Goal: Book appointment/travel/reservation

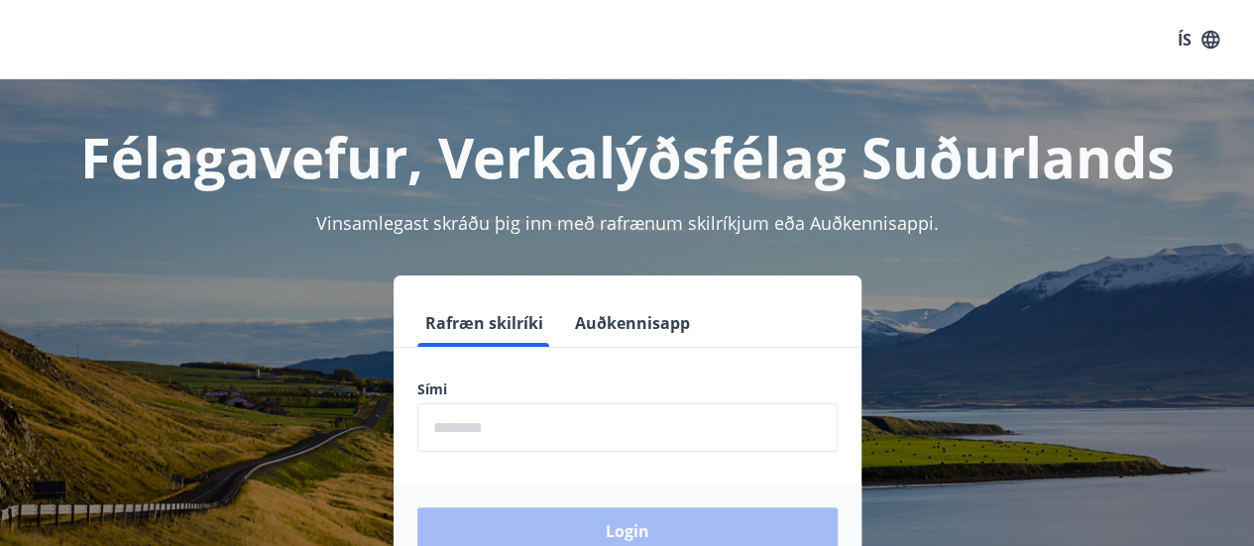
click at [591, 441] on input "phone" at bounding box center [627, 427] width 420 height 49
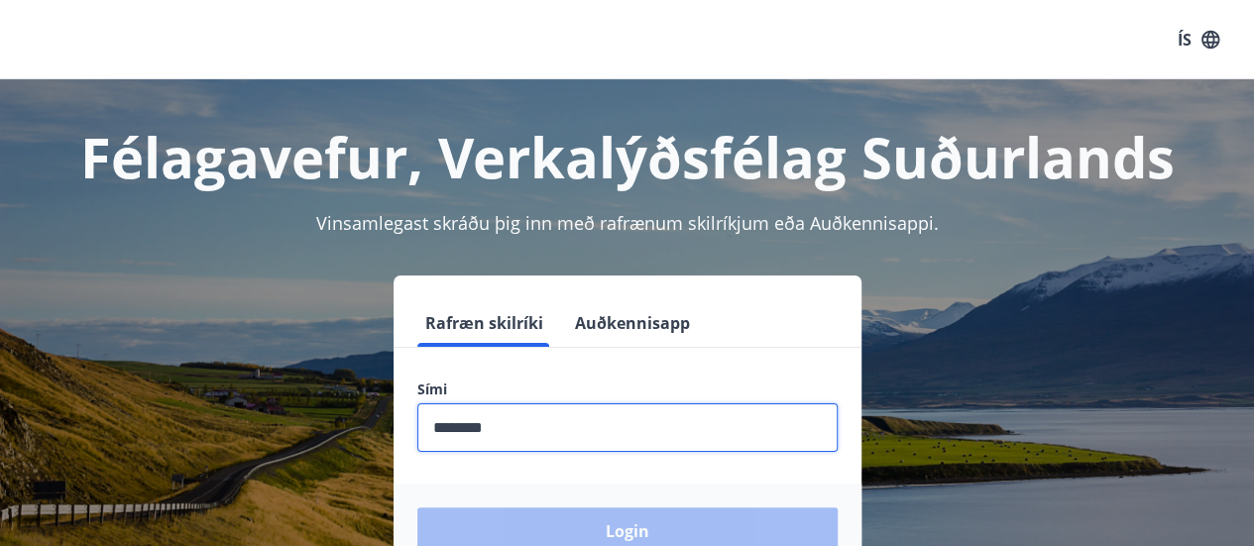
scroll to position [110, 0]
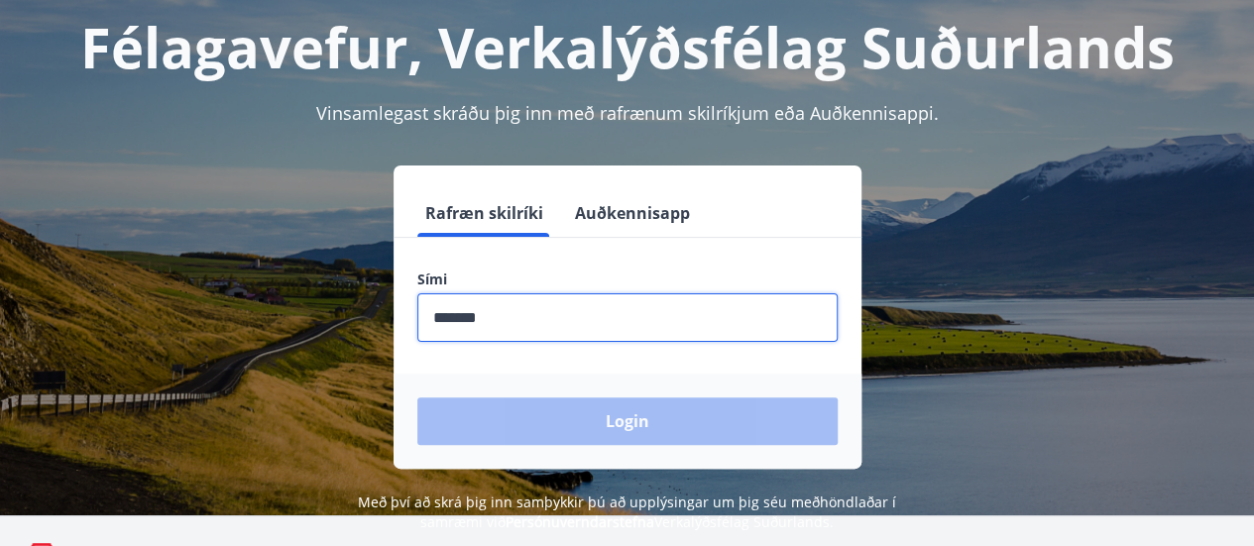
type input "********"
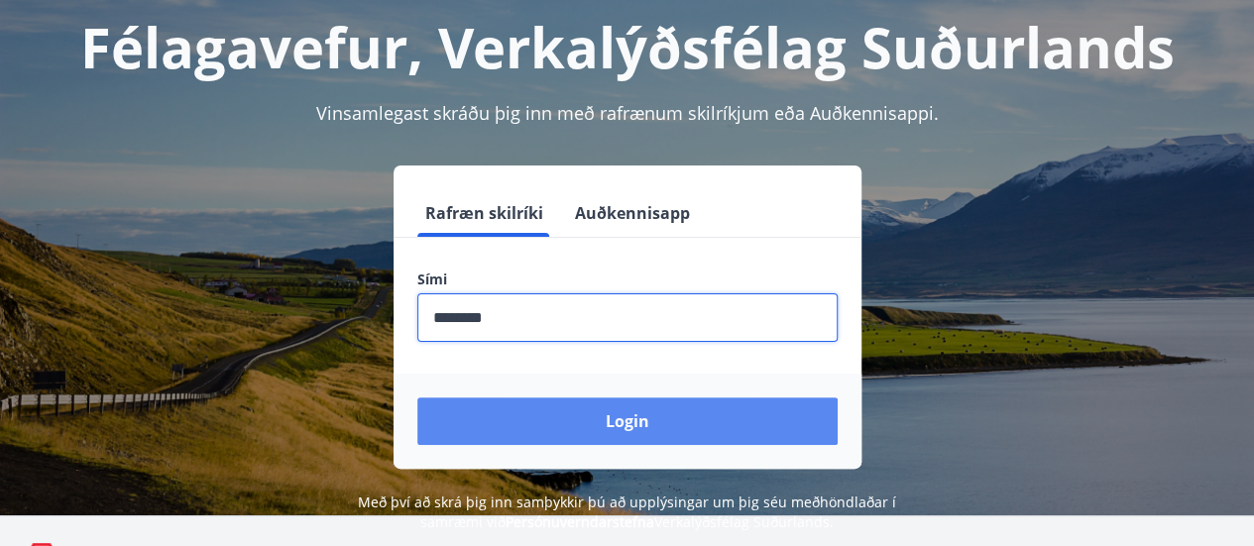
click at [555, 407] on button "Login" at bounding box center [627, 421] width 420 height 48
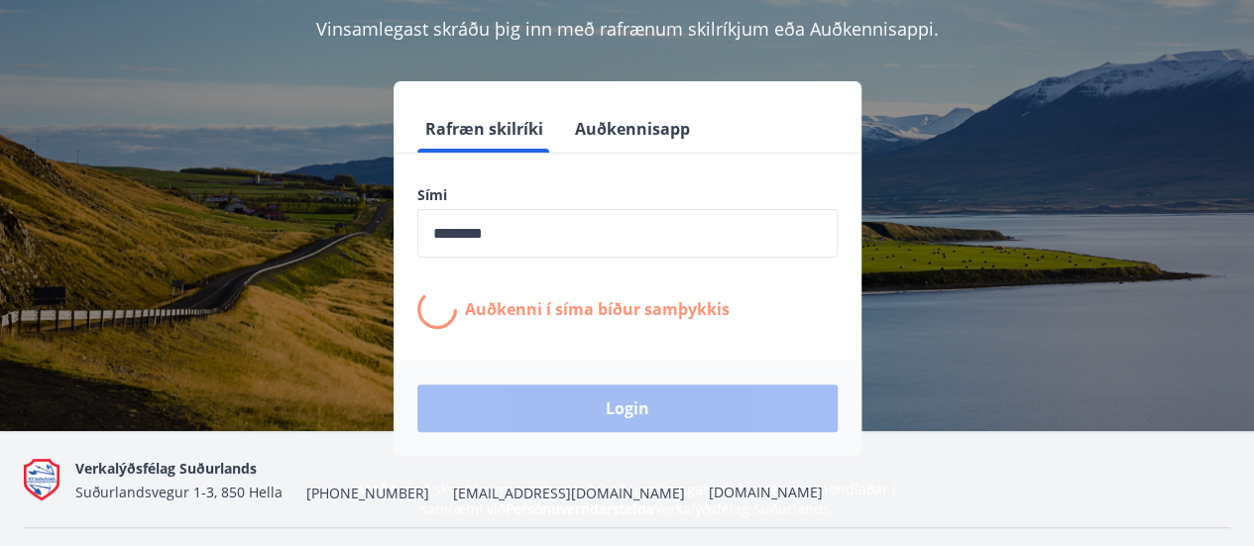
scroll to position [198, 0]
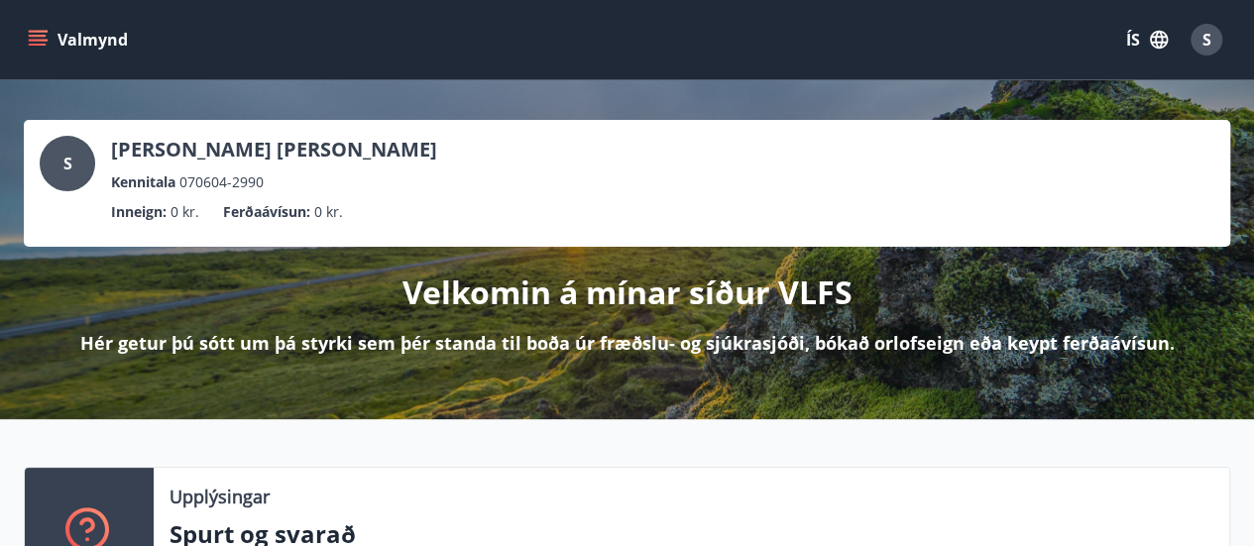
click at [35, 47] on icon "menu" at bounding box center [38, 40] width 20 height 20
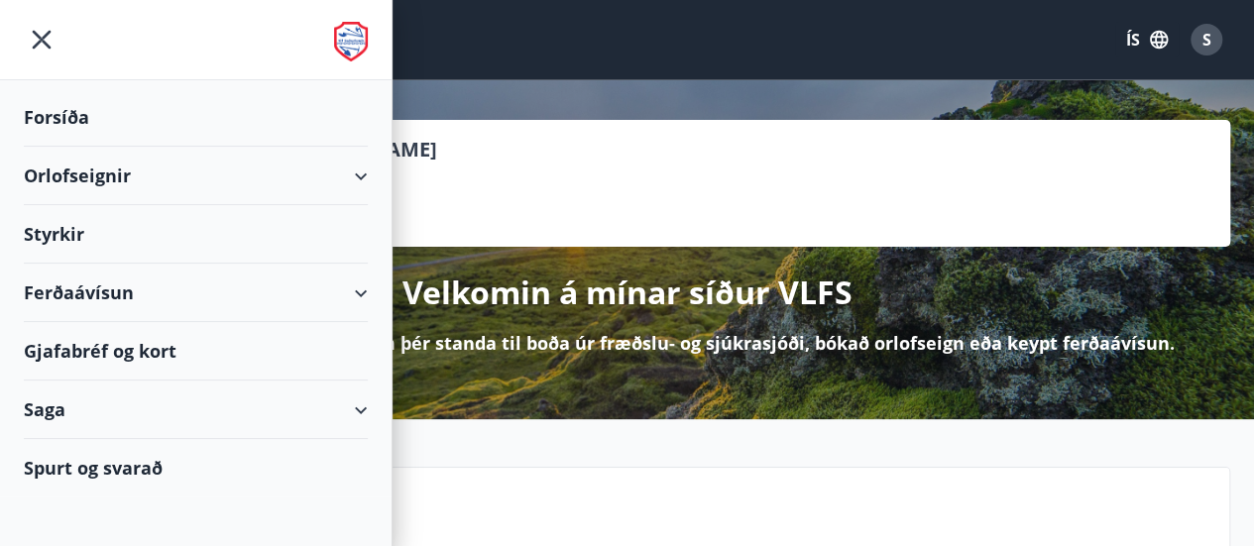
click at [368, 184] on icon at bounding box center [361, 177] width 24 height 24
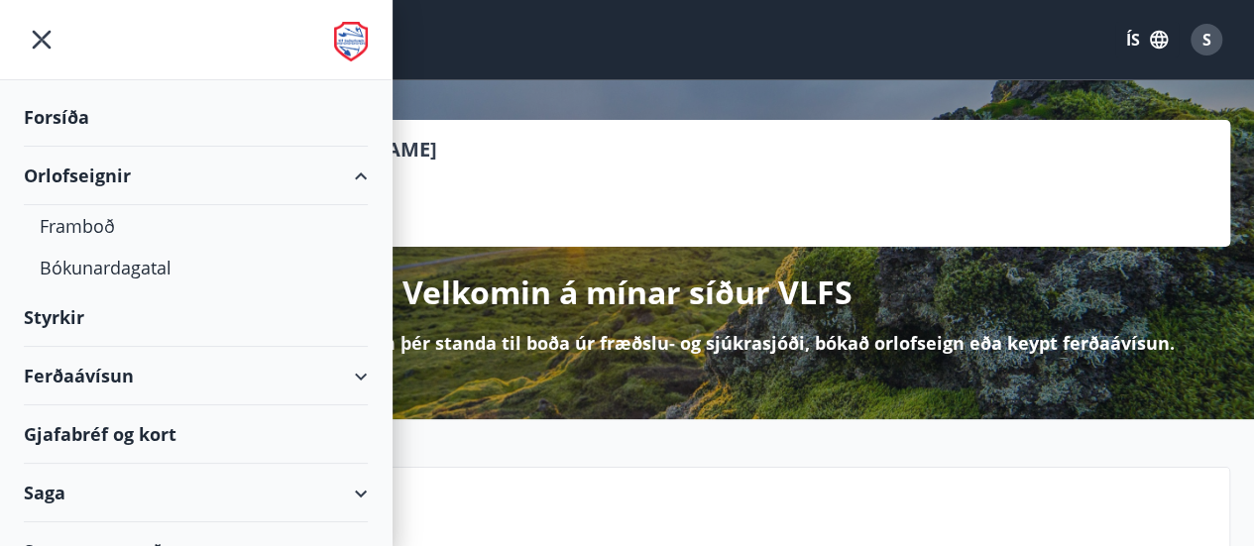
click at [349, 364] on div "Ferðaávísun" at bounding box center [196, 376] width 344 height 58
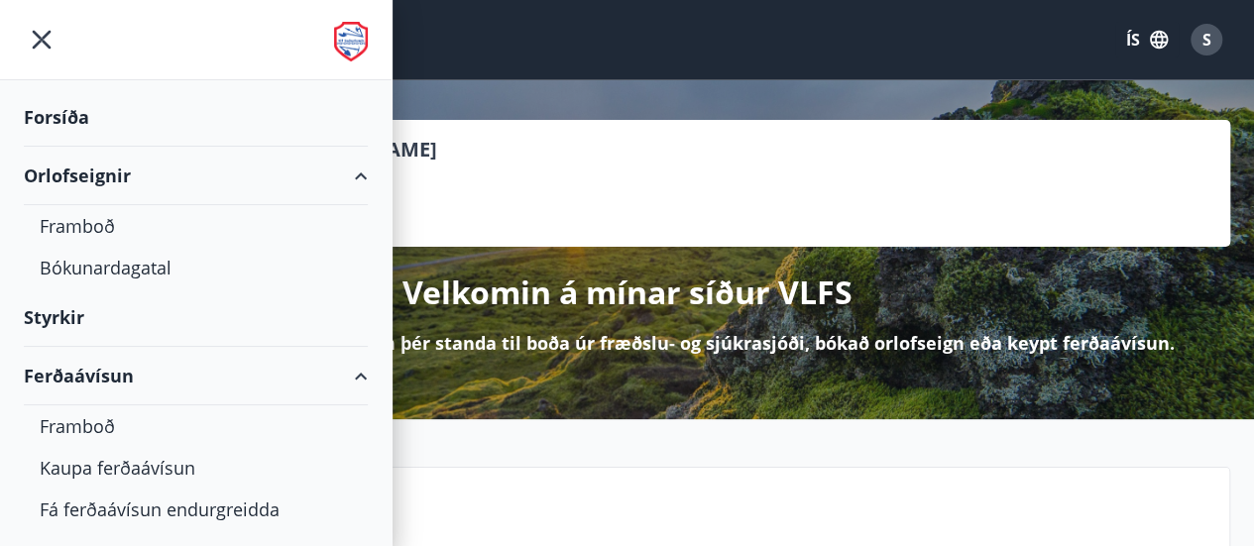
scroll to position [156, 0]
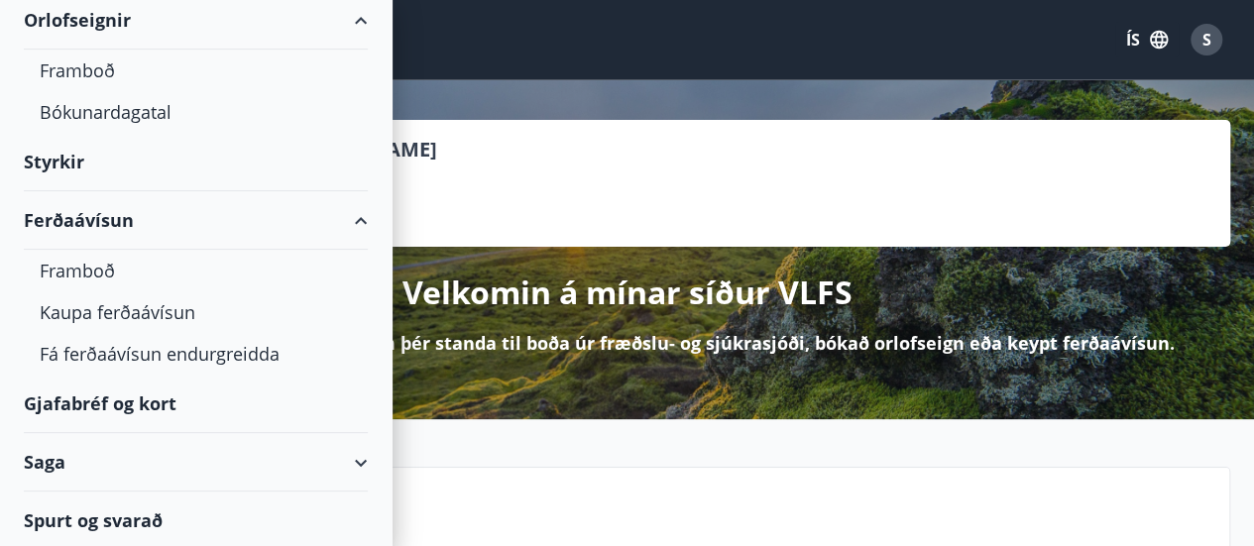
click at [147, 397] on div "Gjafabréf og kort" at bounding box center [196, 404] width 344 height 58
click at [93, 297] on div "Kaupa ferðaávísun" at bounding box center [196, 312] width 312 height 42
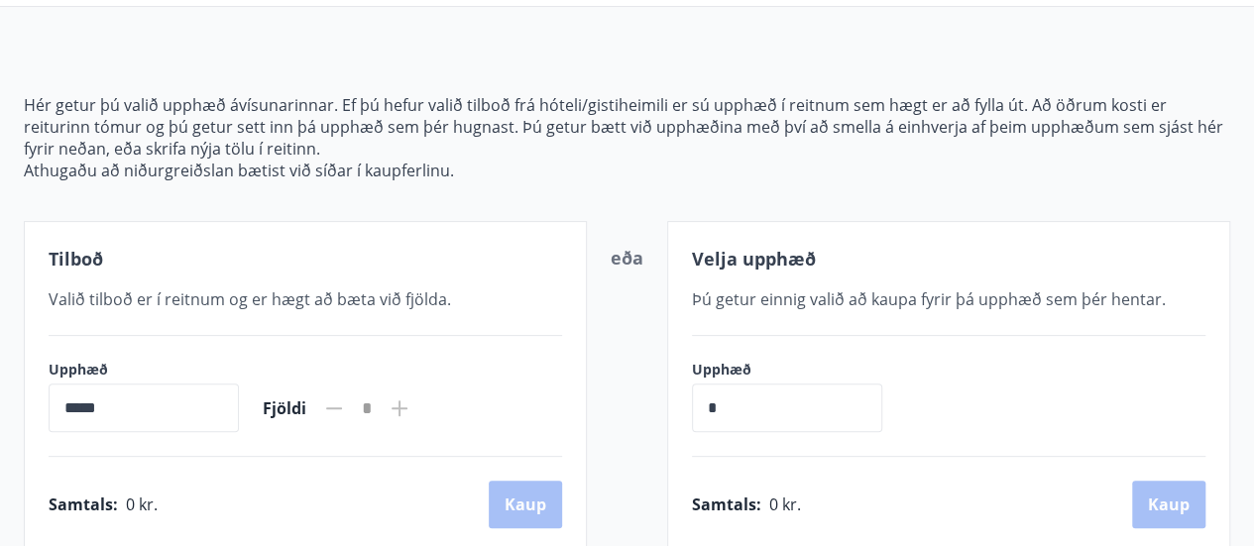
scroll to position [159, 0]
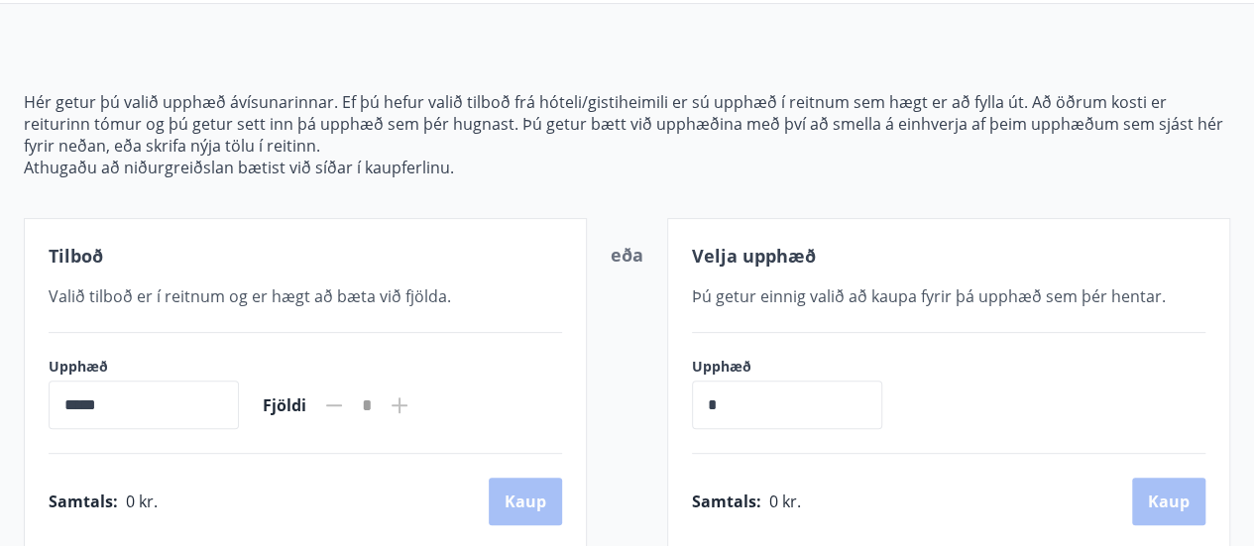
click at [148, 412] on input "*****" at bounding box center [144, 405] width 190 height 49
click at [766, 386] on input "*" at bounding box center [787, 405] width 190 height 49
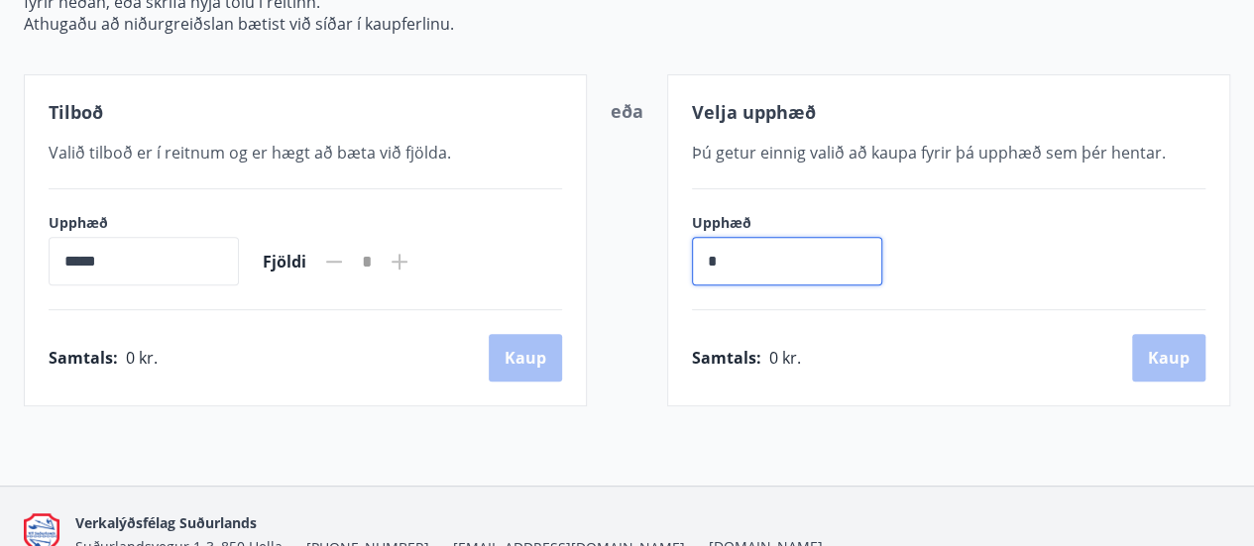
scroll to position [307, 0]
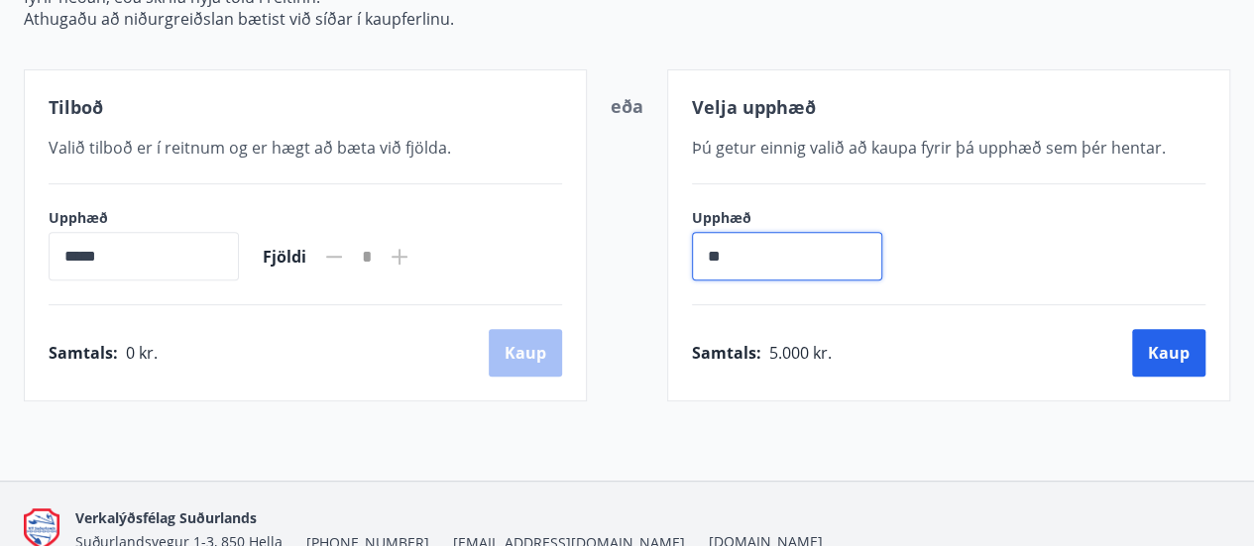
type input "*"
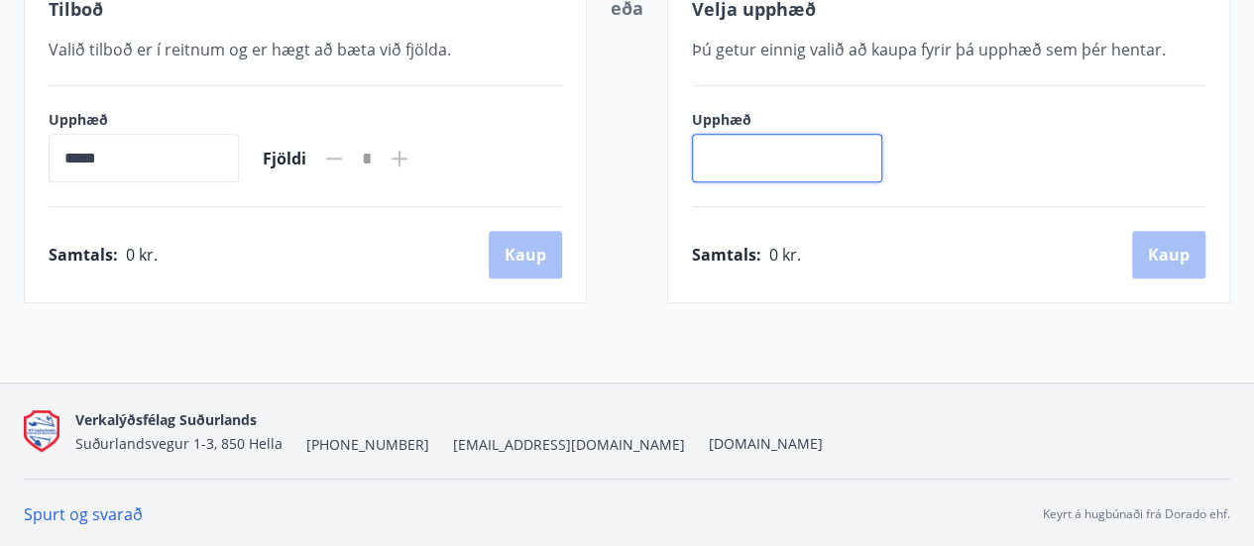
scroll to position [0, 0]
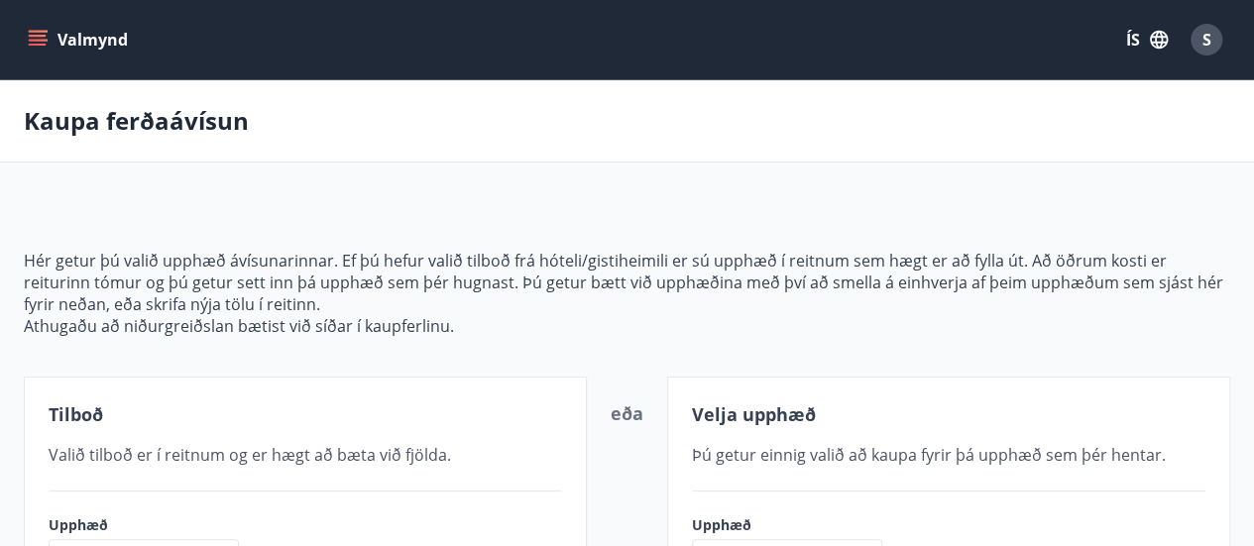
click at [29, 31] on icon "menu" at bounding box center [40, 32] width 22 height 2
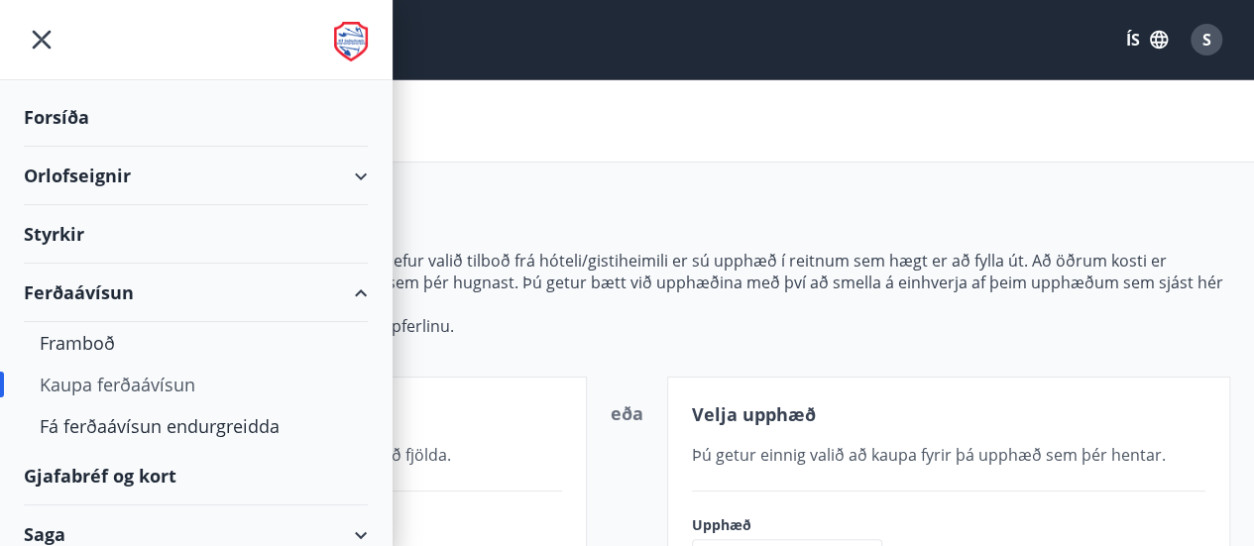
click at [77, 174] on div "Orlofseignir" at bounding box center [196, 176] width 344 height 58
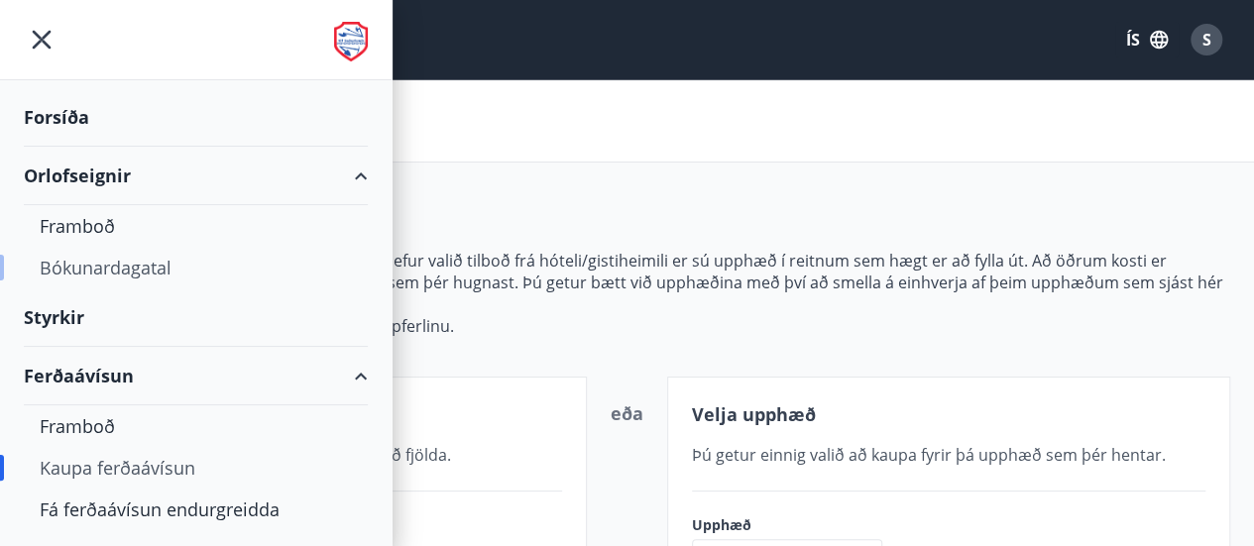
click at [96, 275] on div "Bókunardagatal" at bounding box center [196, 268] width 312 height 42
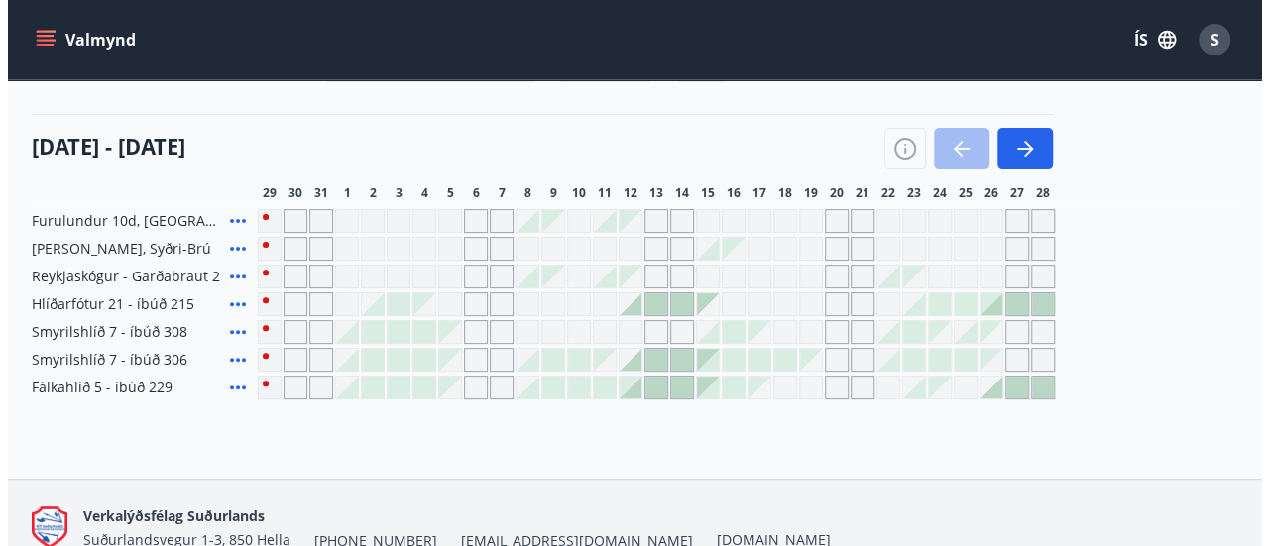
scroll to position [196, 0]
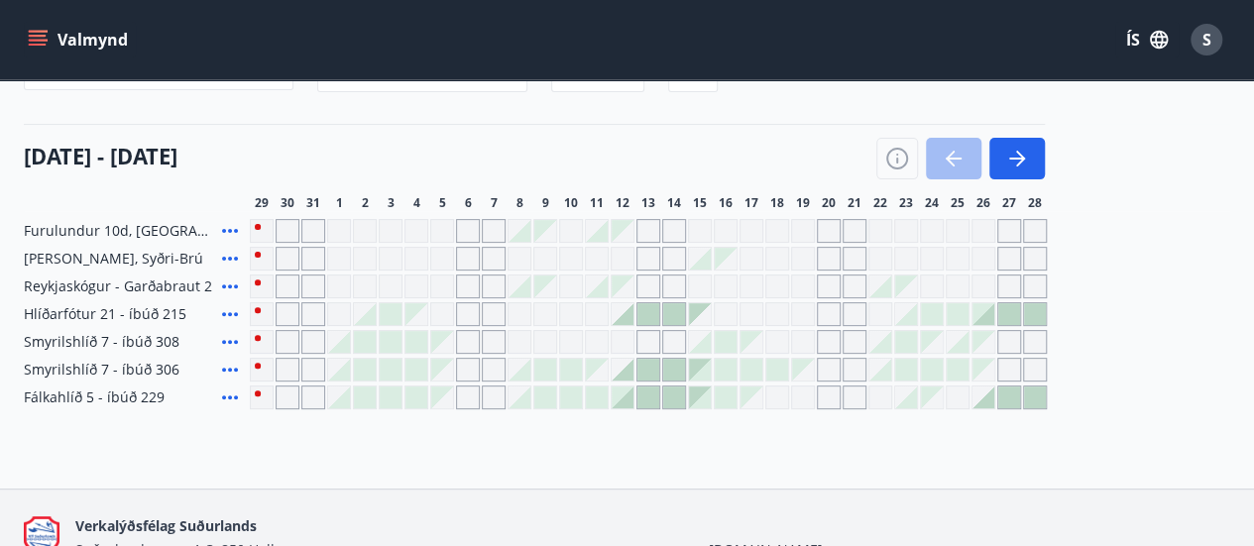
click at [232, 291] on icon at bounding box center [230, 287] width 24 height 24
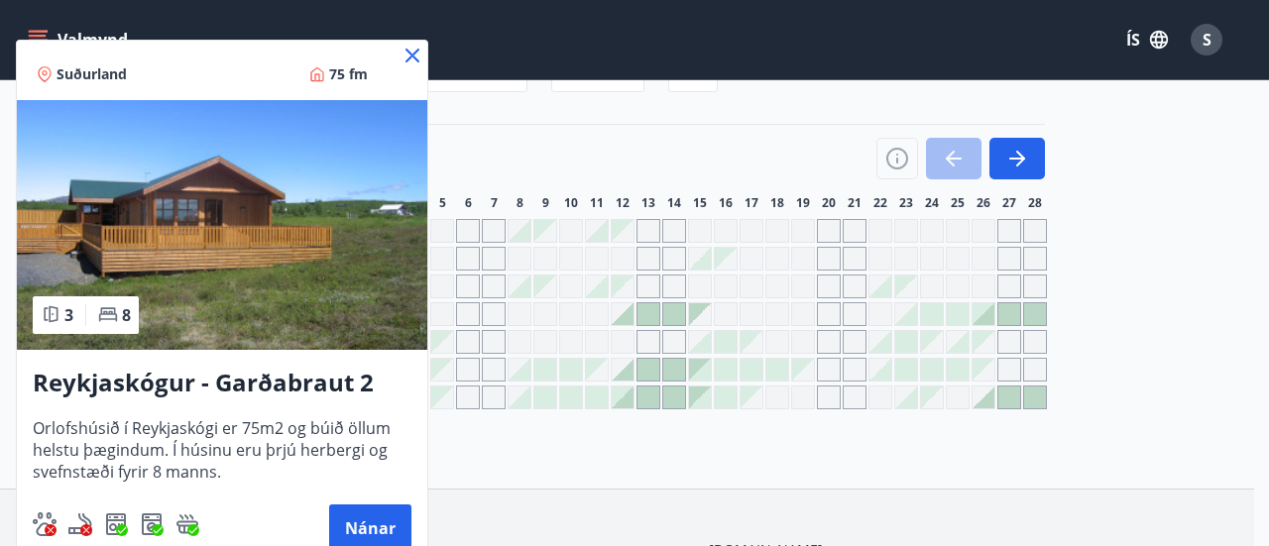
click at [406, 55] on icon at bounding box center [412, 56] width 24 height 24
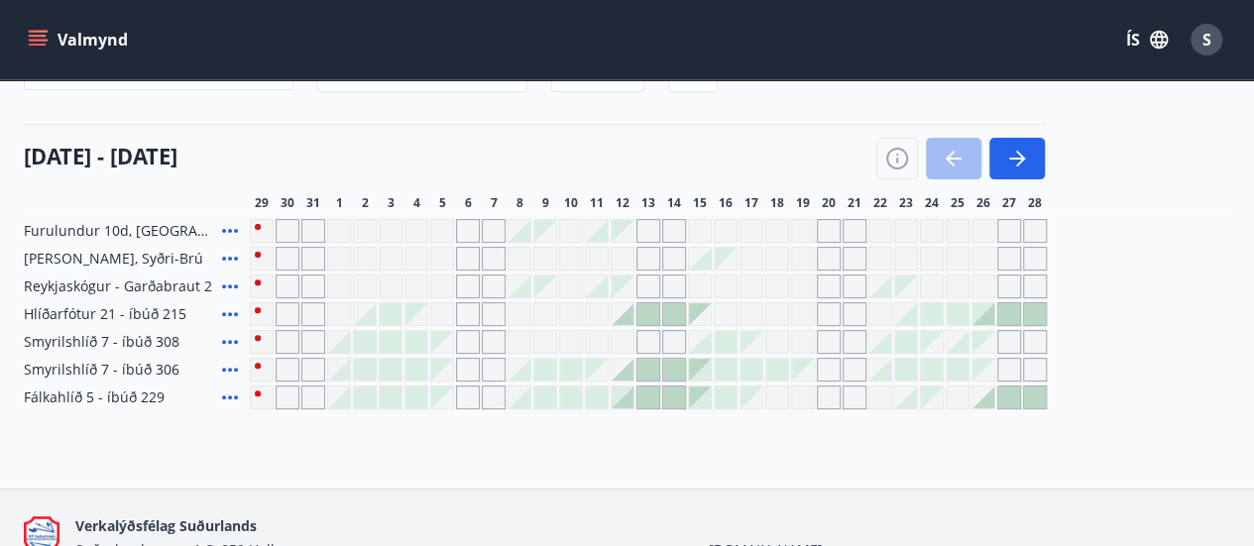
click at [232, 257] on icon at bounding box center [230, 259] width 24 height 24
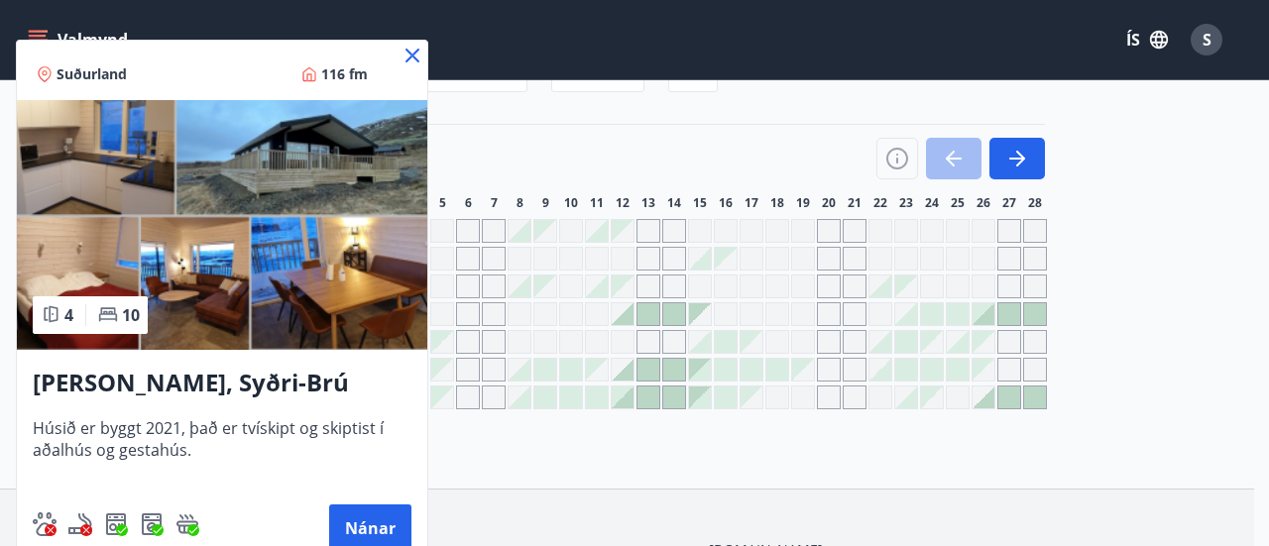
click at [409, 58] on icon at bounding box center [412, 56] width 14 height 14
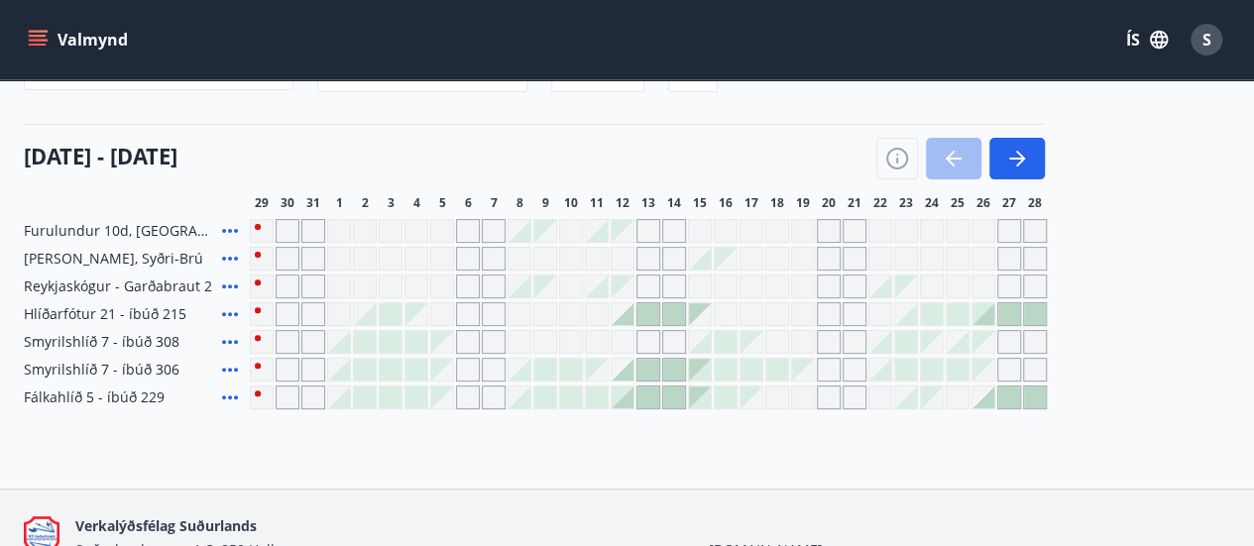
click at [241, 260] on icon at bounding box center [230, 259] width 24 height 24
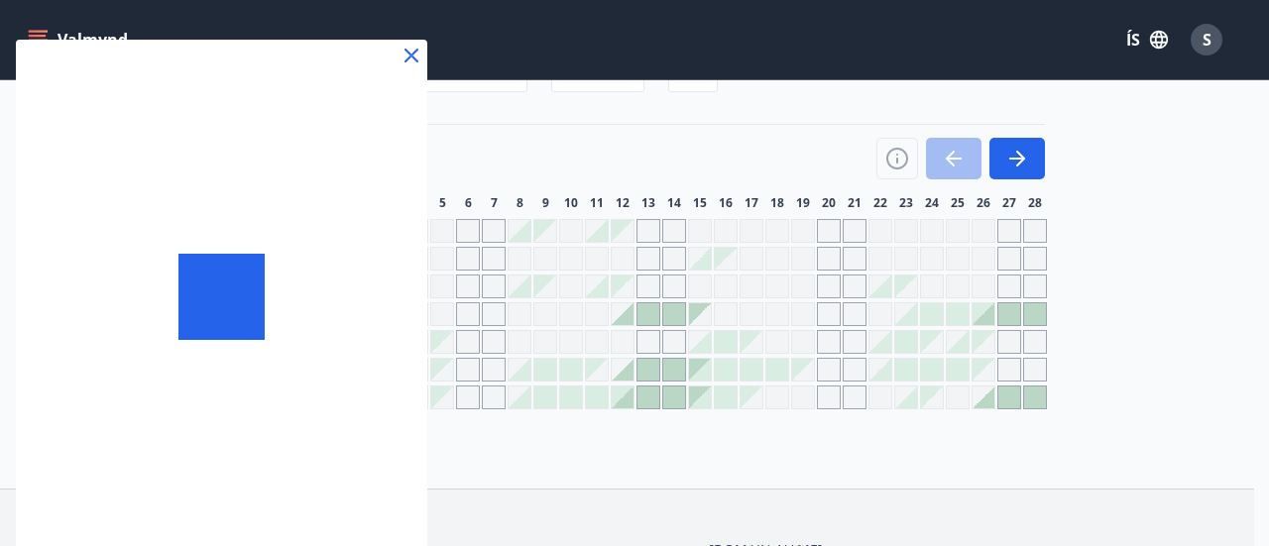
click at [410, 64] on icon at bounding box center [411, 56] width 24 height 24
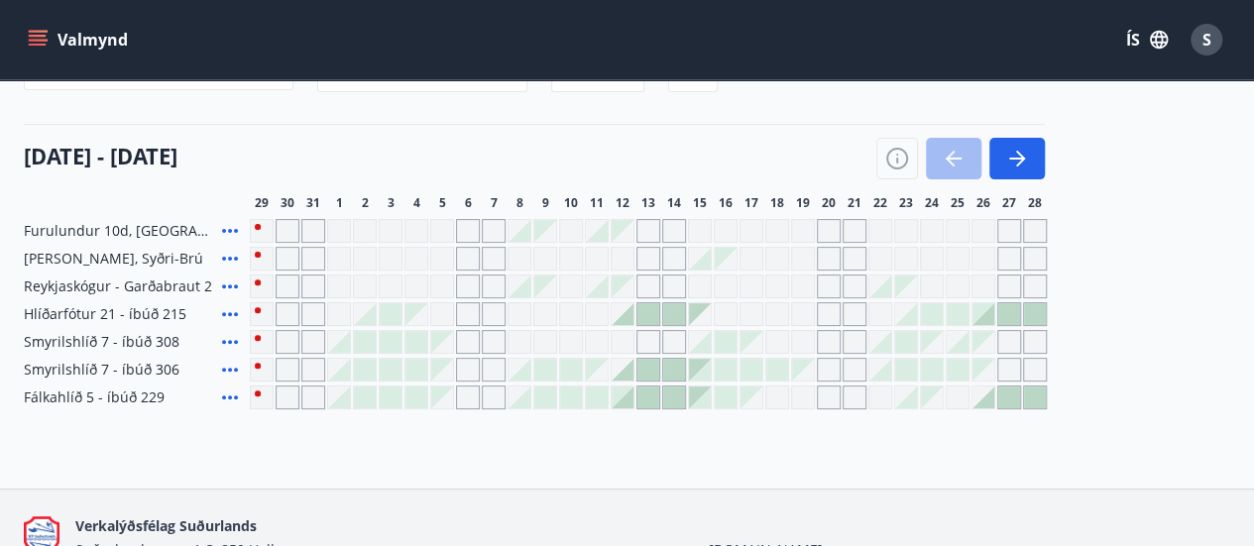
click at [229, 286] on icon at bounding box center [230, 286] width 16 height 4
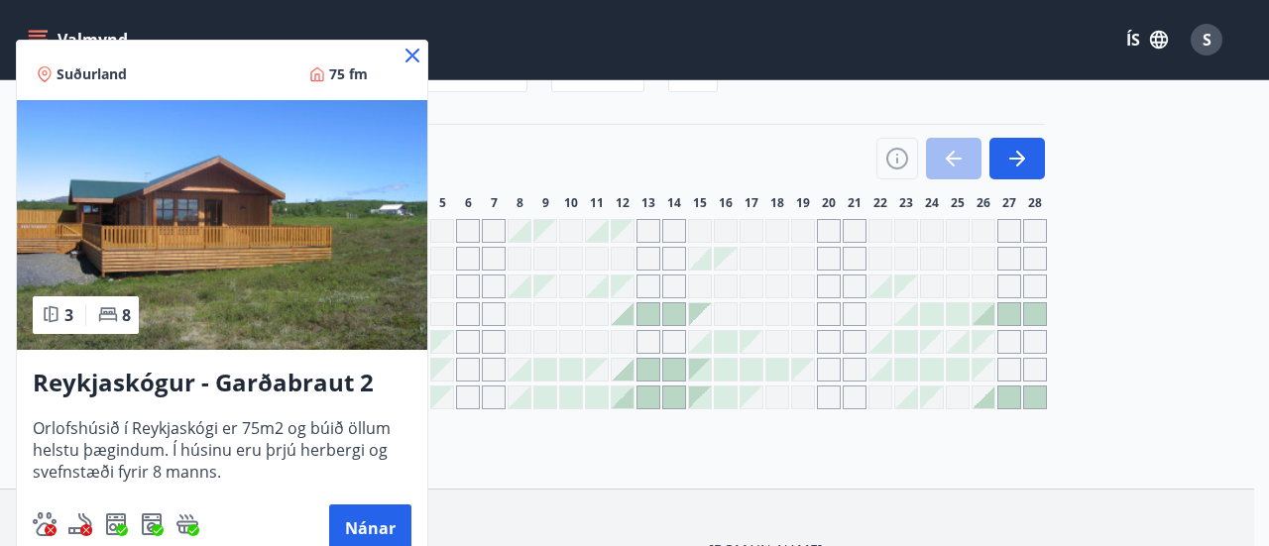
click at [420, 53] on icon at bounding box center [412, 56] width 24 height 24
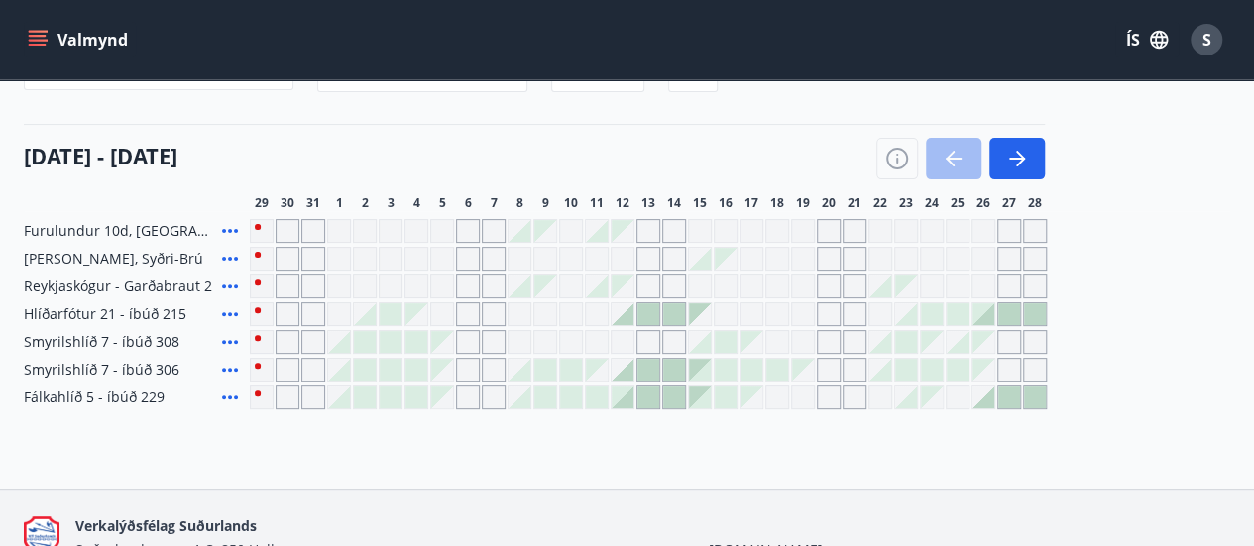
click at [234, 341] on icon at bounding box center [230, 342] width 24 height 24
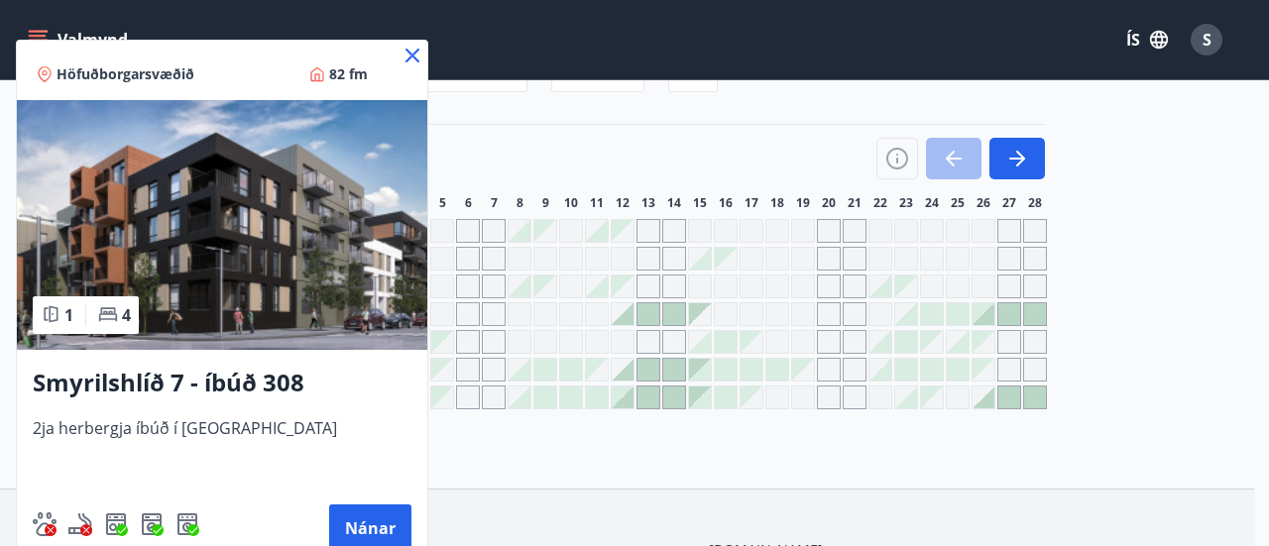
click at [409, 62] on icon at bounding box center [412, 56] width 24 height 24
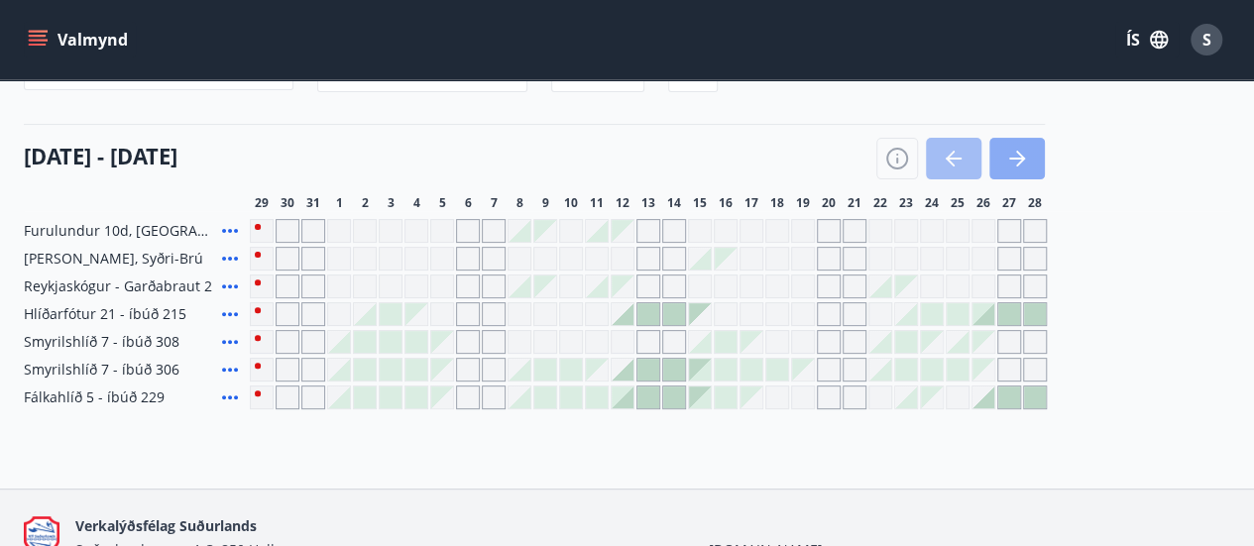
click at [1036, 142] on button "button" at bounding box center [1017, 159] width 56 height 42
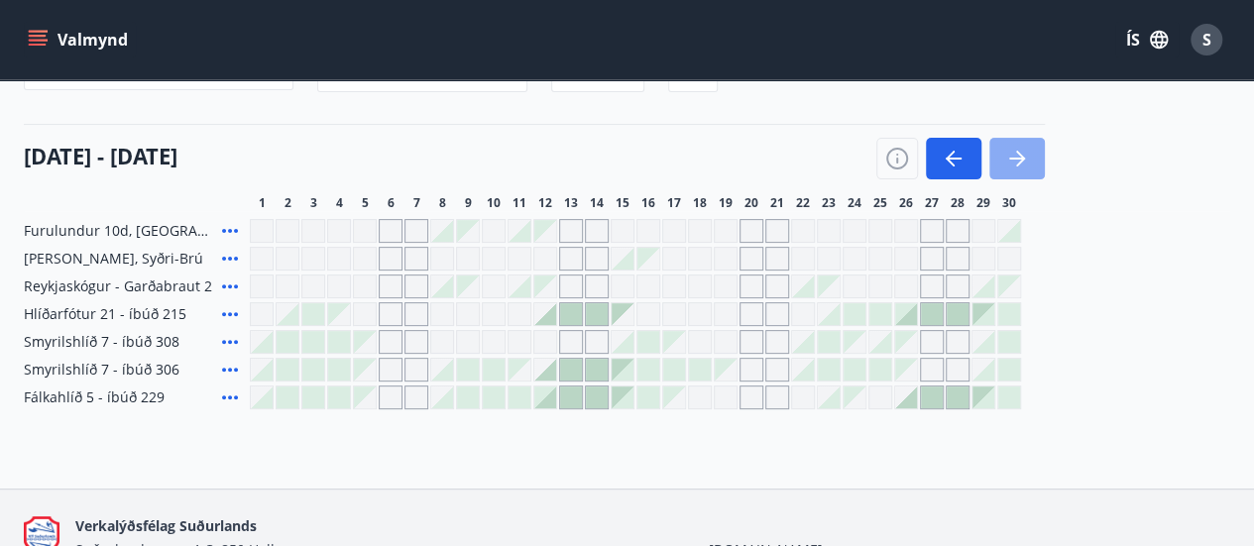
click at [1015, 158] on icon "button" at bounding box center [1017, 159] width 16 height 2
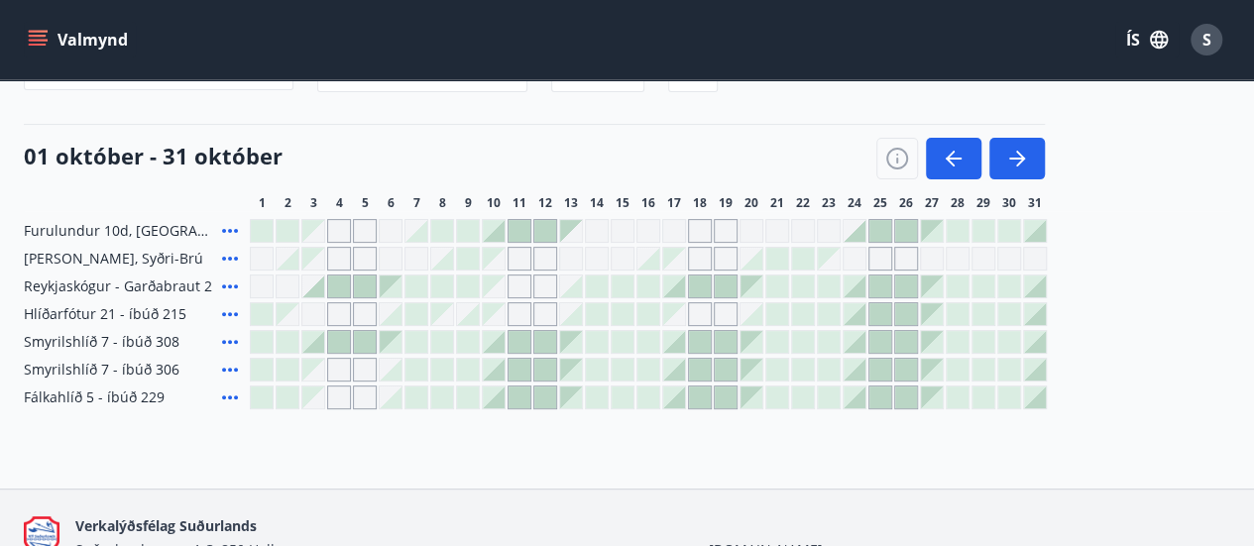
click at [345, 289] on div at bounding box center [339, 287] width 22 height 22
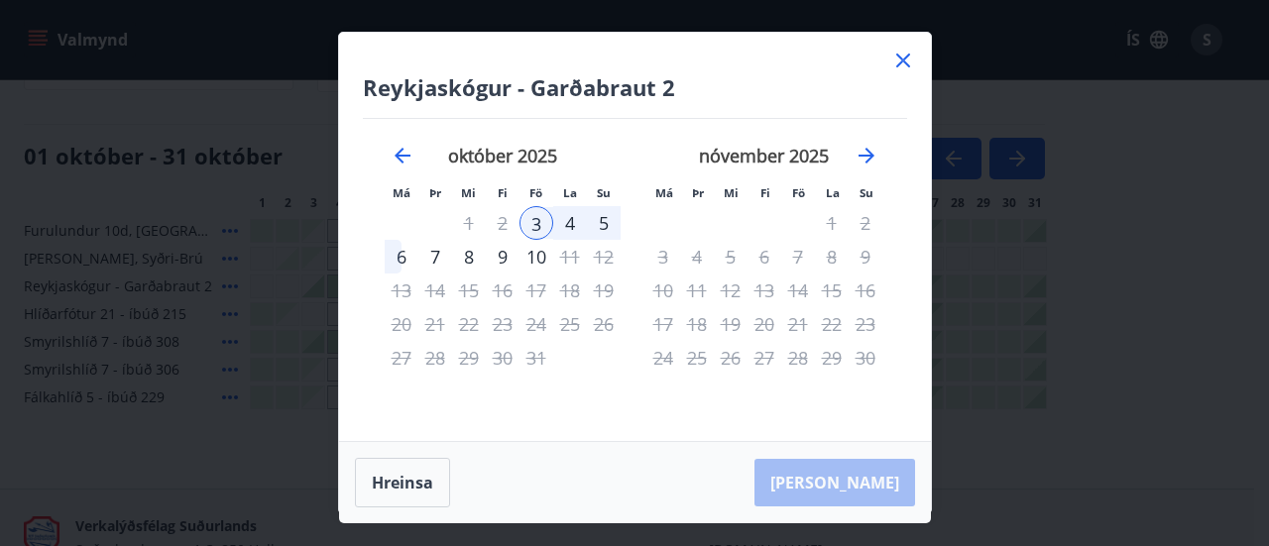
click at [567, 227] on div "4" at bounding box center [570, 223] width 34 height 34
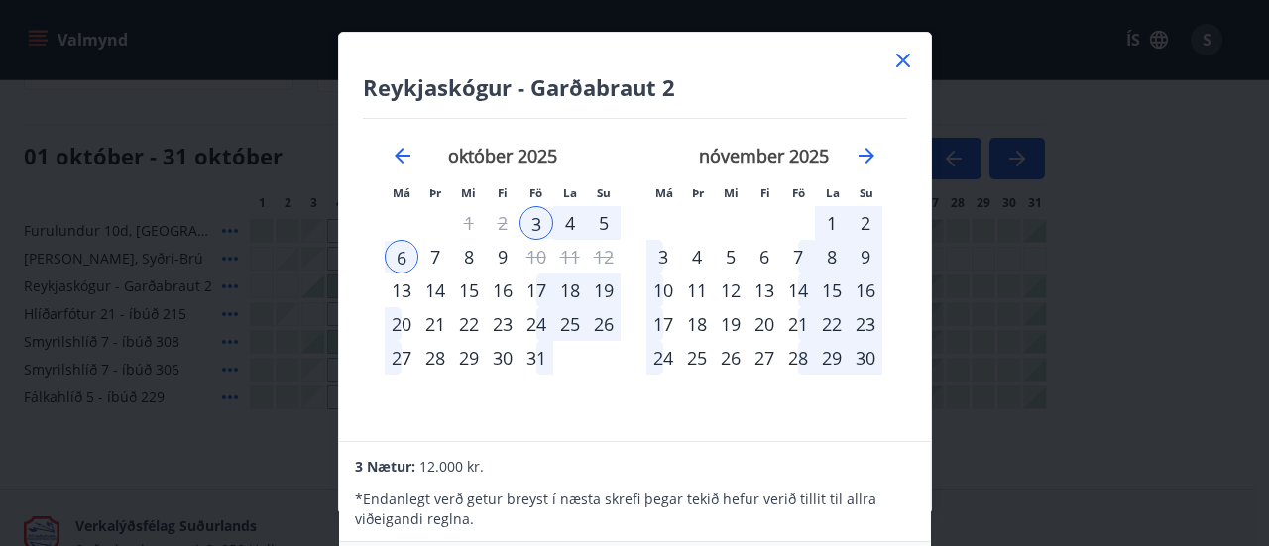
click at [567, 227] on div "4" at bounding box center [570, 223] width 34 height 34
drag, startPoint x: 536, startPoint y: 221, endPoint x: 580, endPoint y: 221, distance: 43.6
click at [580, 221] on tr "1 2 3 4 5" at bounding box center [503, 223] width 236 height 34
